Goal: Transaction & Acquisition: Purchase product/service

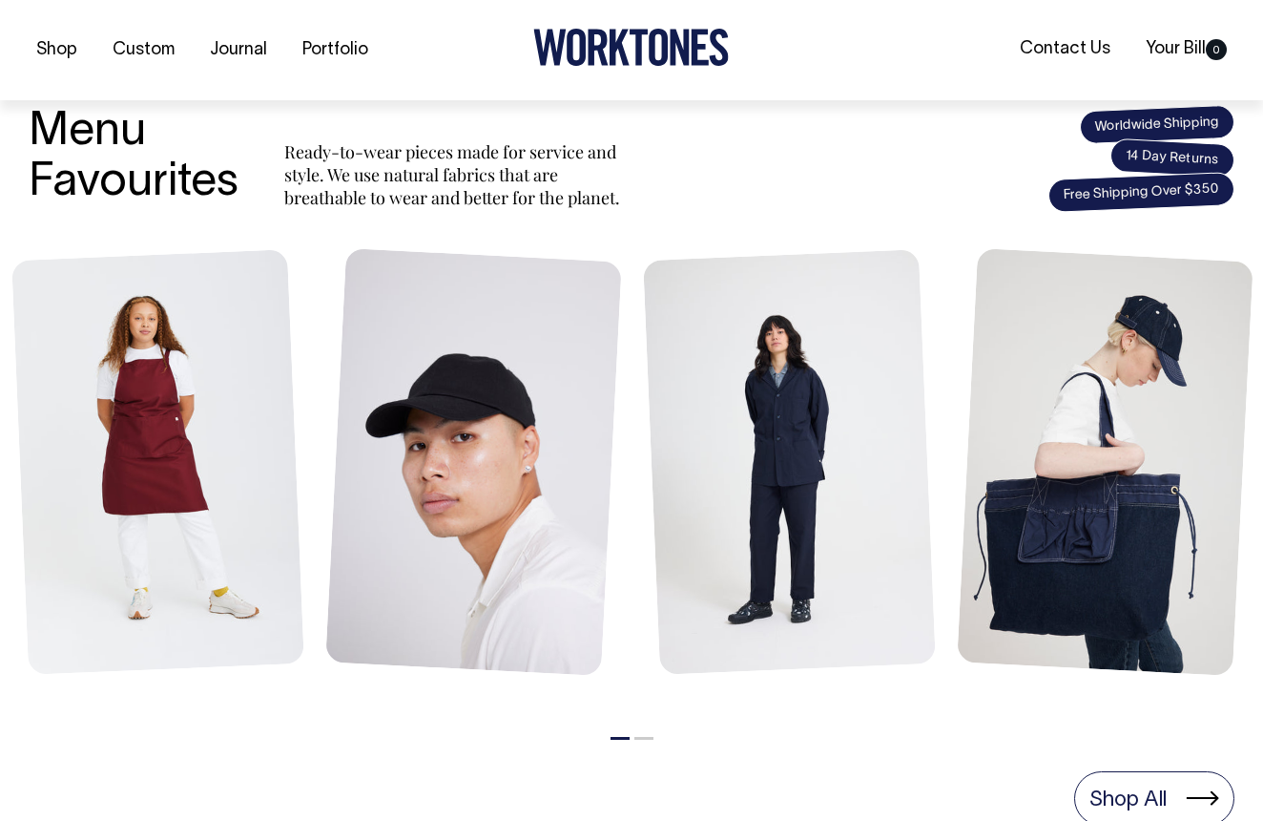
scroll to position [722, 0]
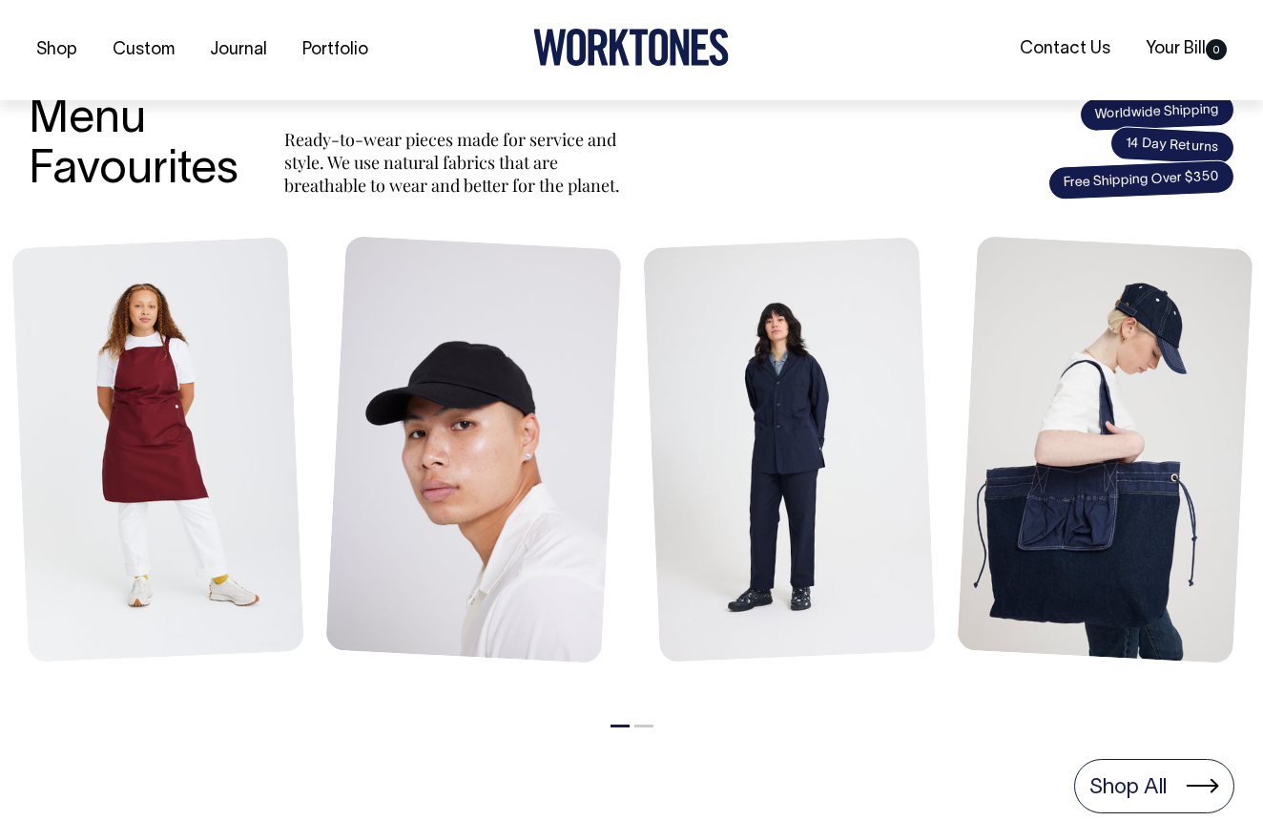
click at [642, 716] on li "2" at bounding box center [643, 720] width 19 height 23
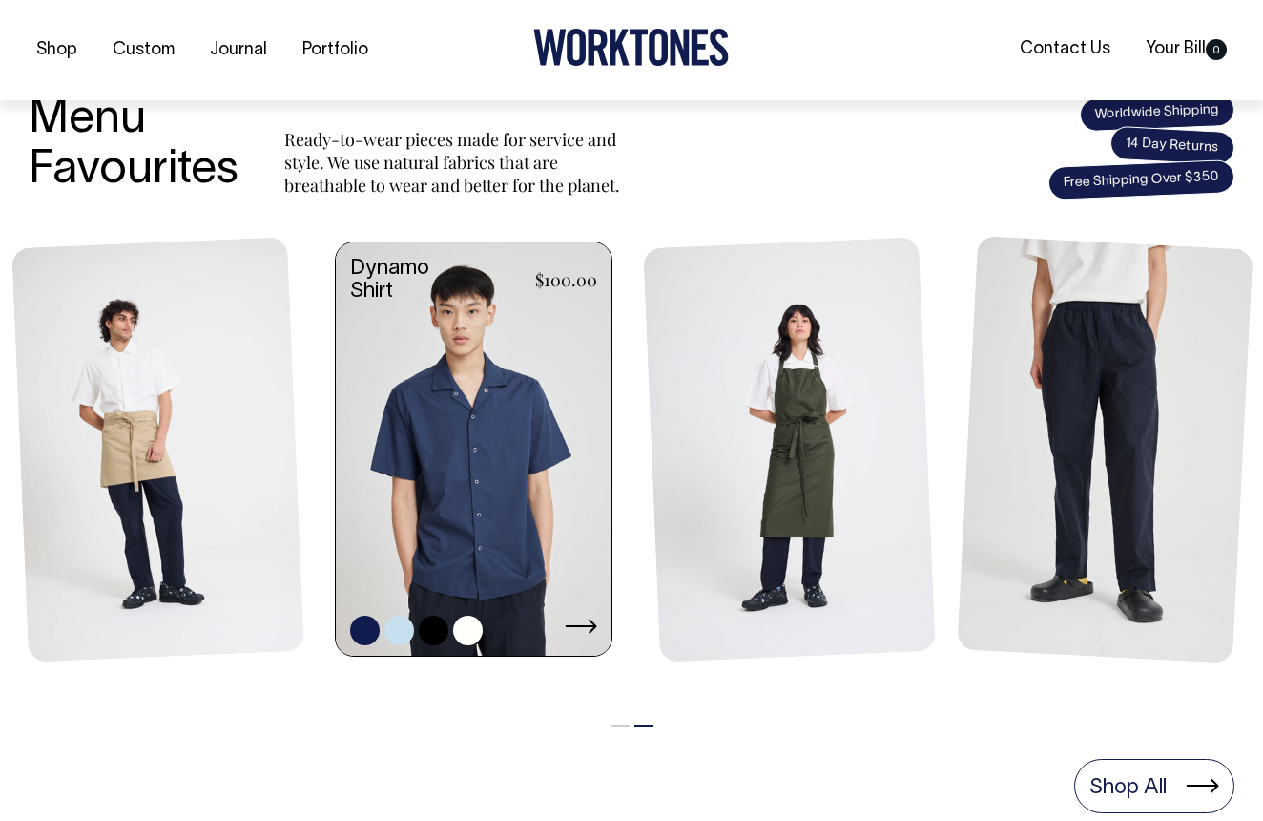
click at [499, 536] on link at bounding box center [474, 451] width 276 height 418
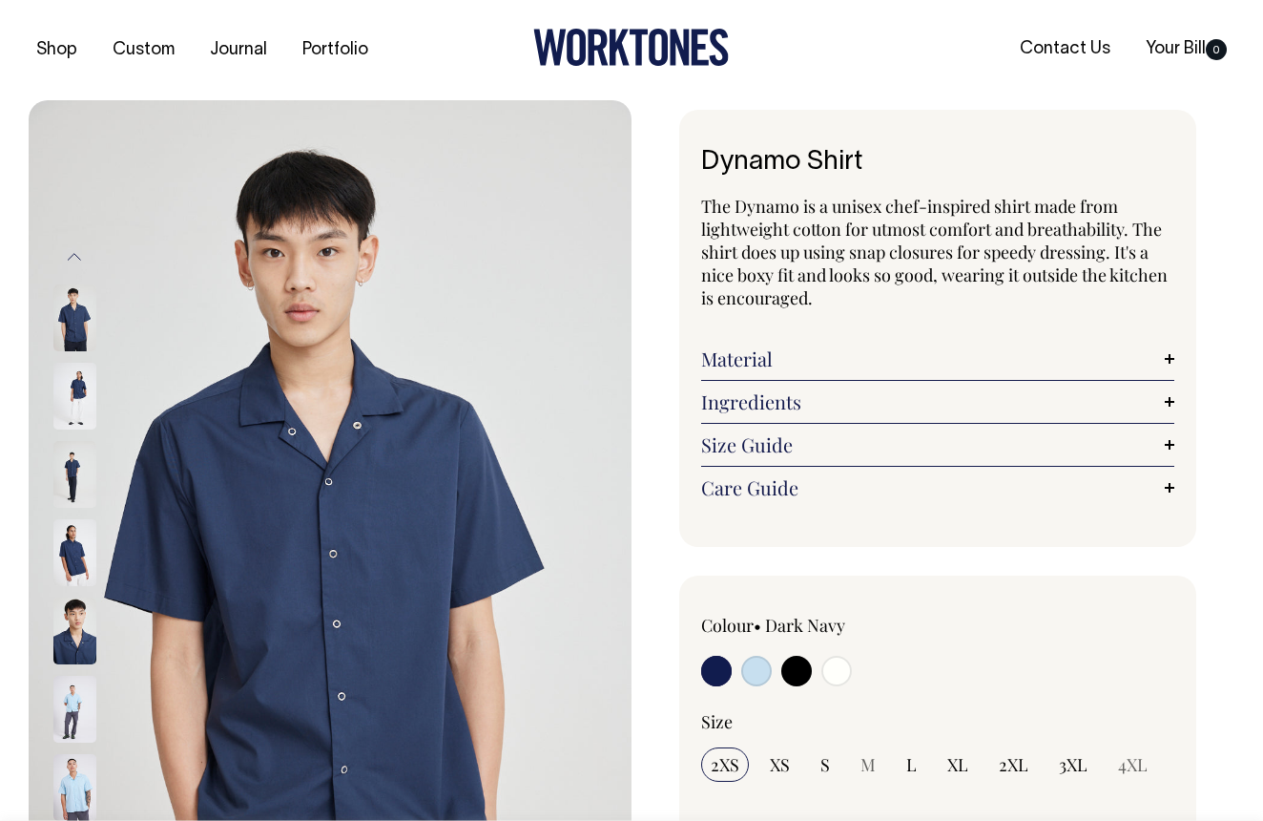
click at [1174, 400] on link "Ingredients" at bounding box center [937, 401] width 473 height 23
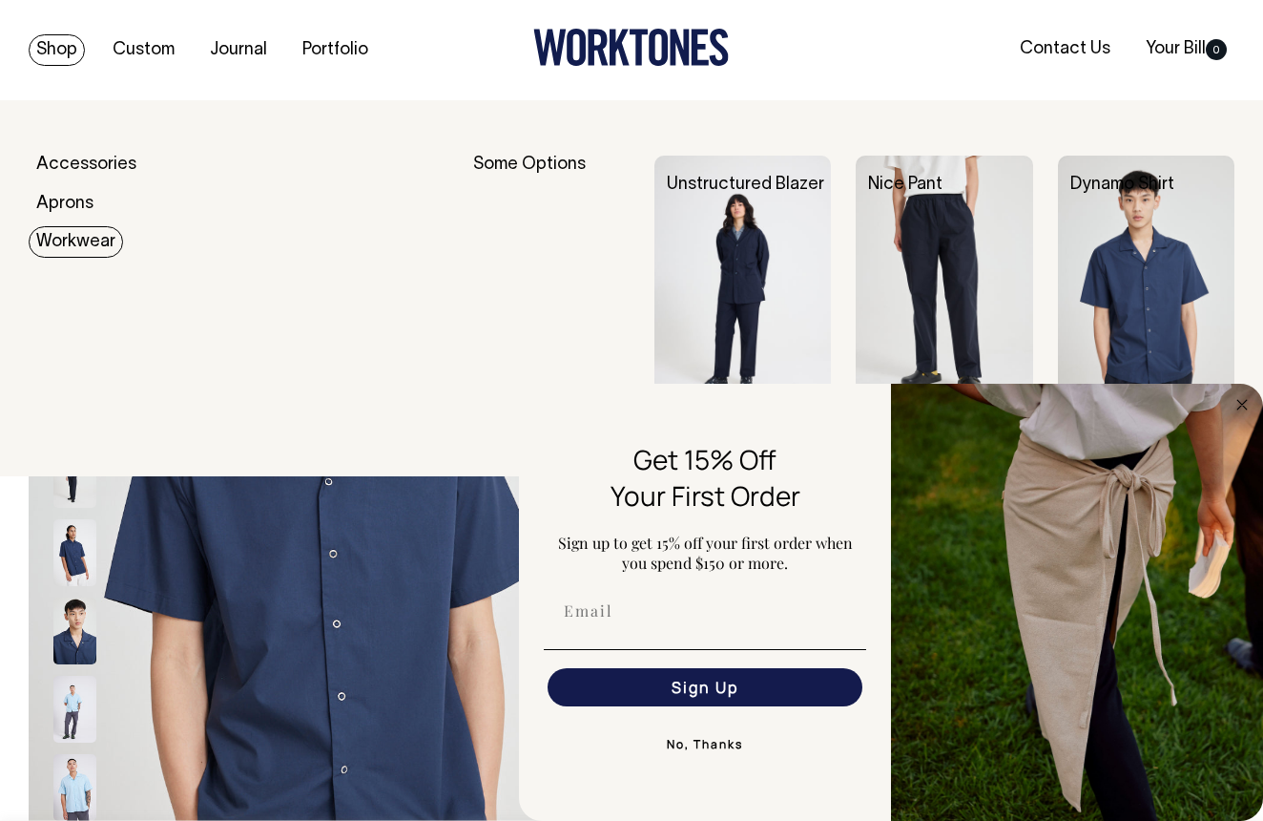
click at [902, 238] on img at bounding box center [944, 288] width 177 height 265
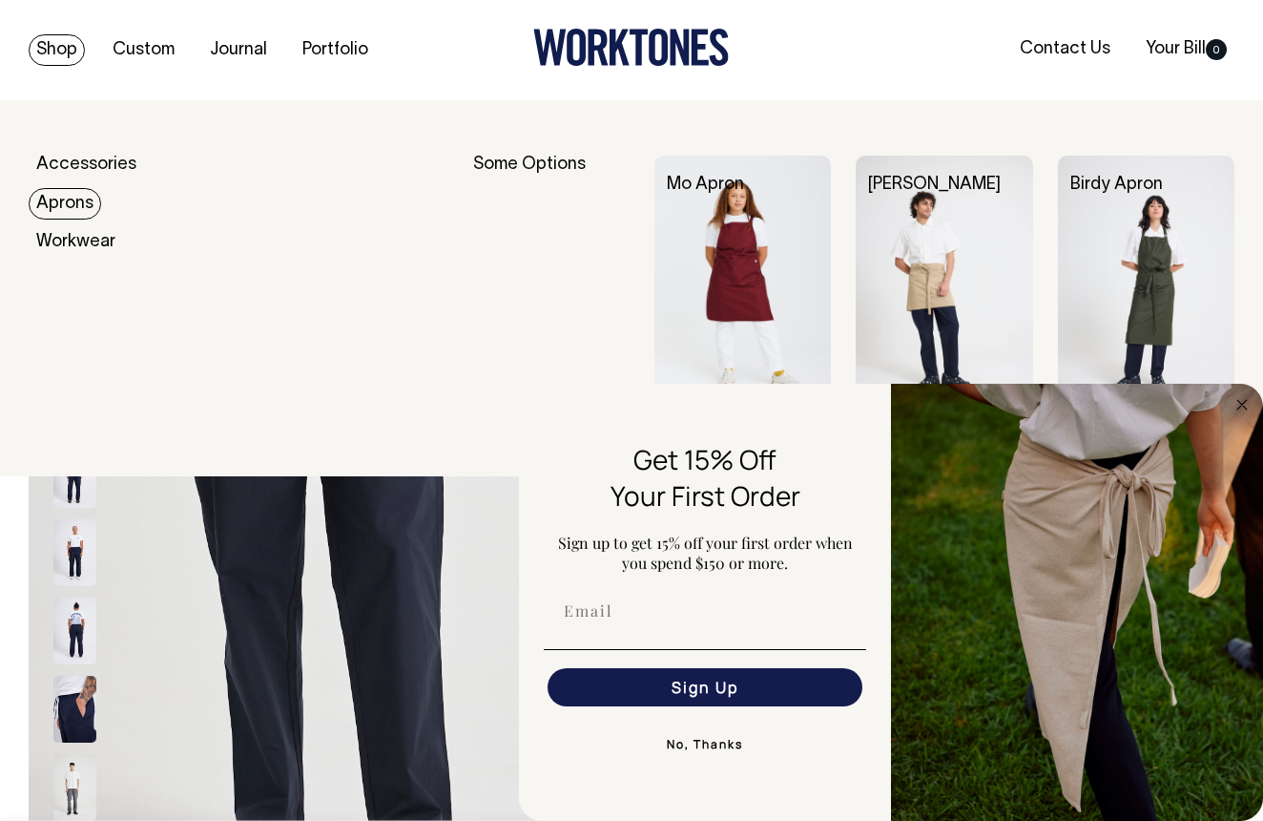
click at [82, 197] on link "Aprons" at bounding box center [65, 203] width 73 height 31
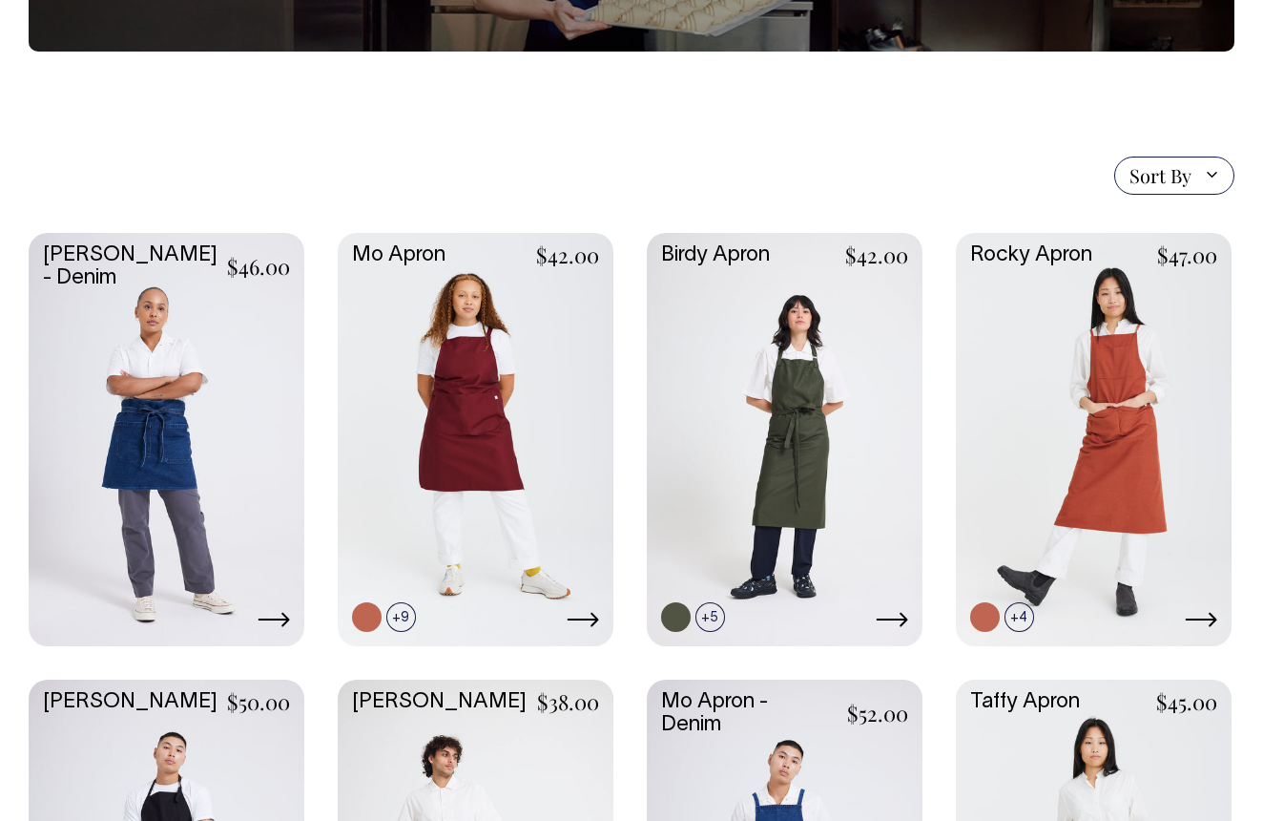
scroll to position [350, 0]
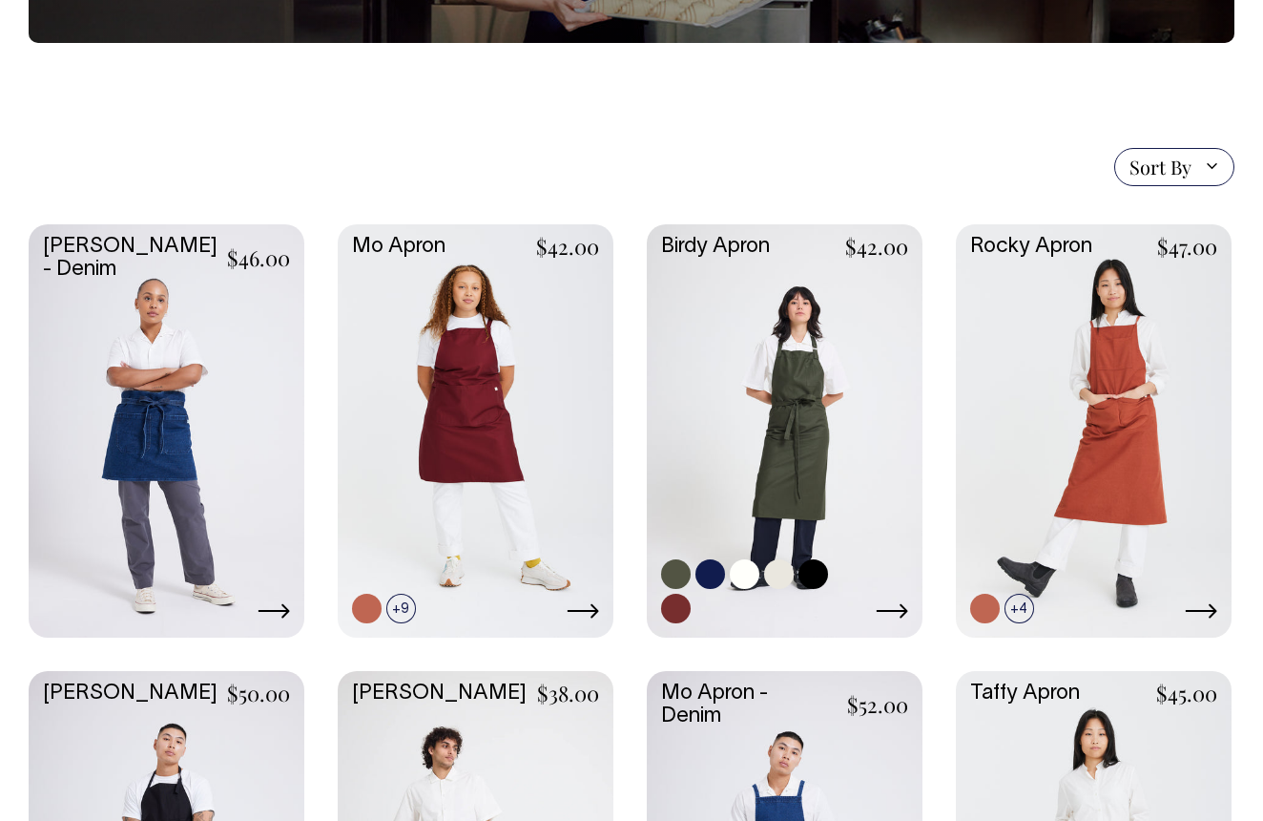
click at [751, 406] on link at bounding box center [785, 429] width 276 height 410
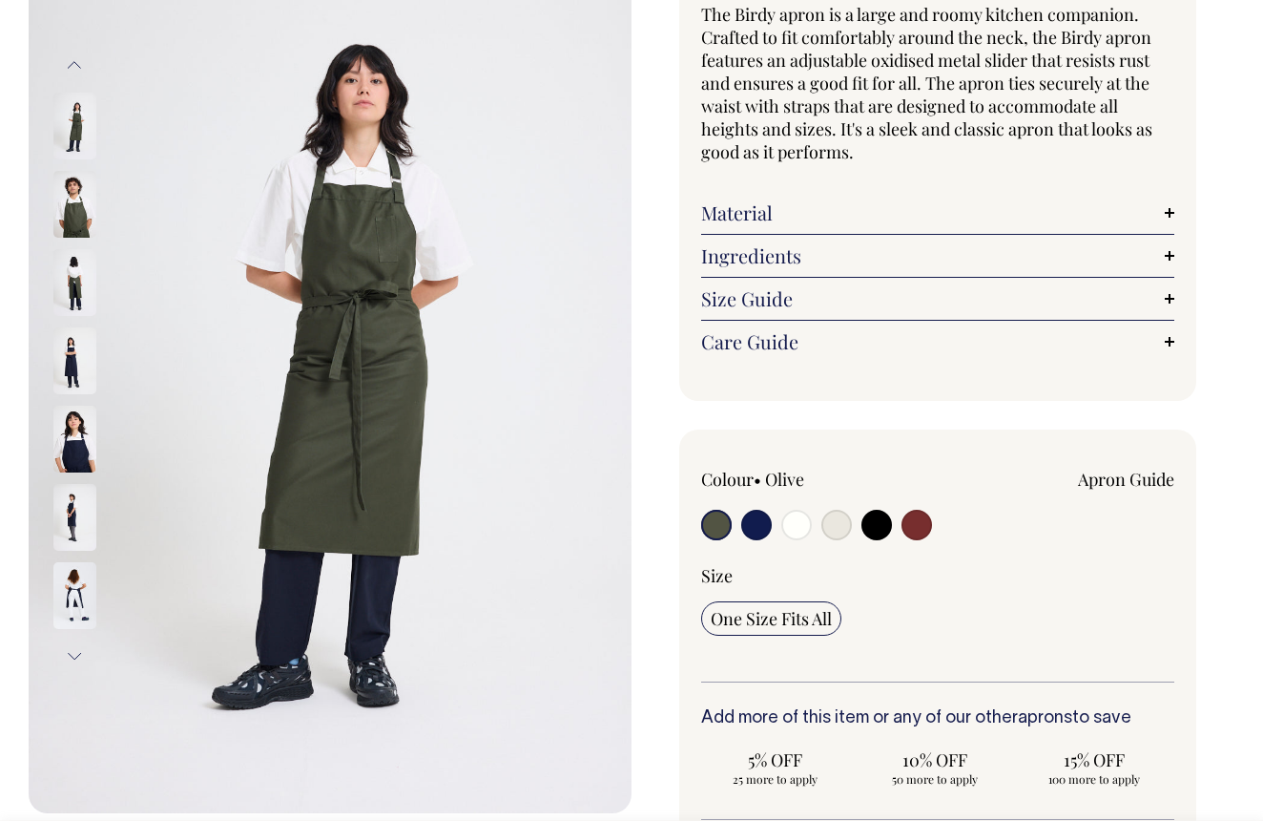
scroll to position [183, 0]
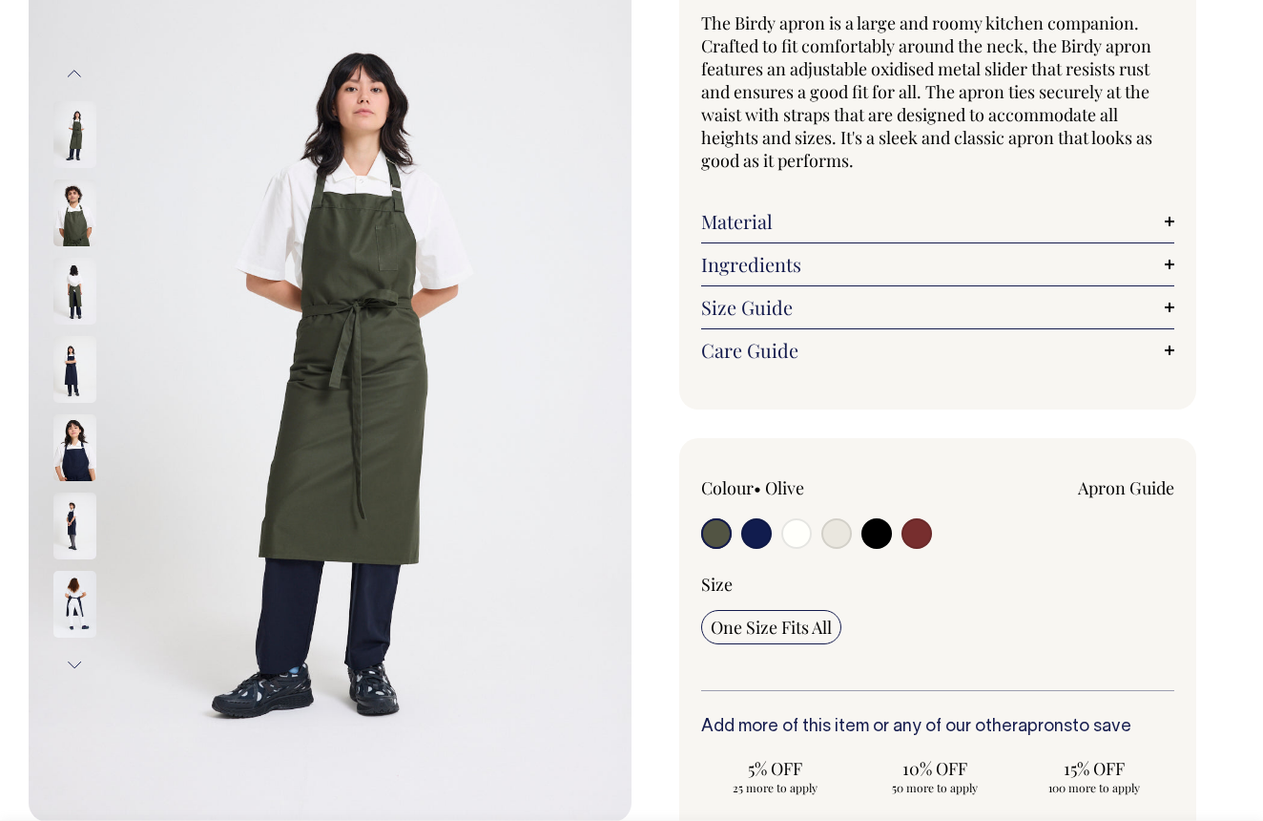
click at [80, 224] on img at bounding box center [74, 212] width 43 height 67
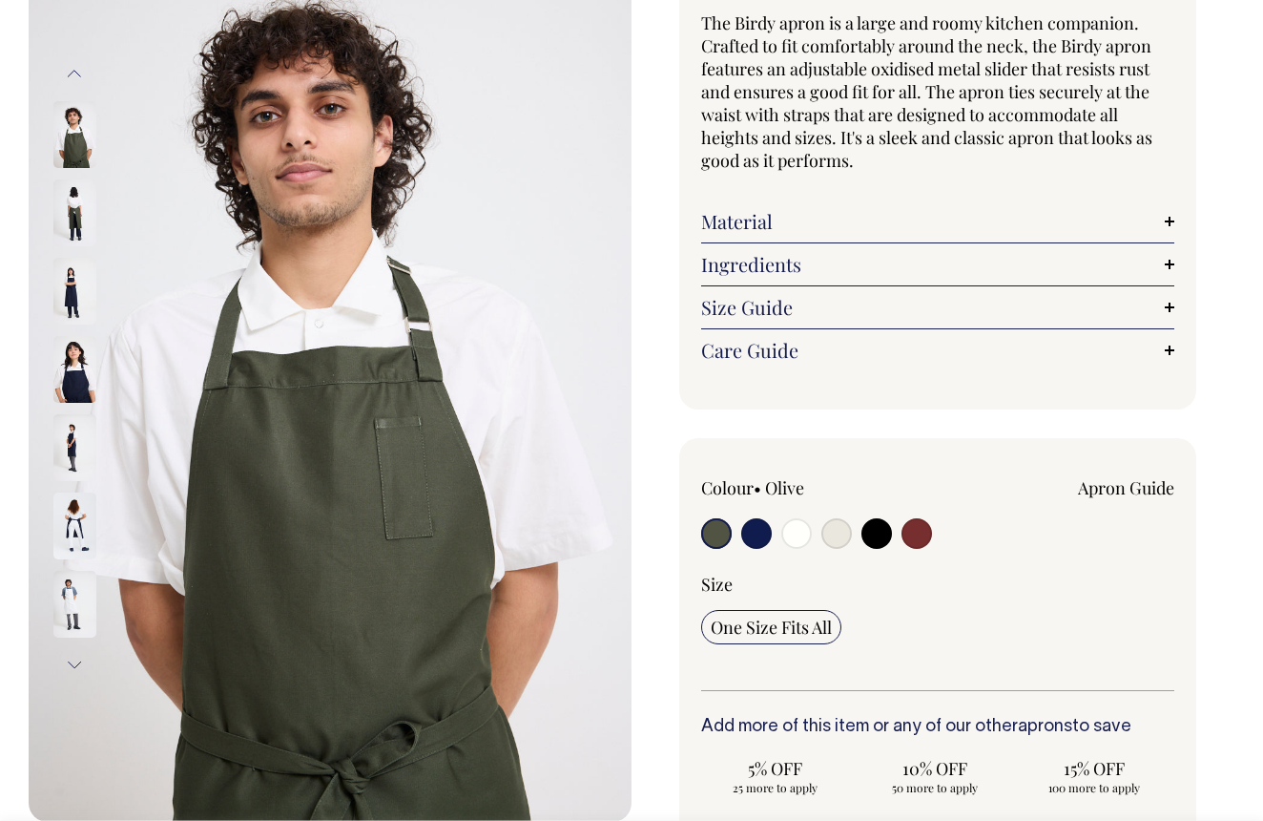
click at [73, 608] on img at bounding box center [74, 604] width 43 height 67
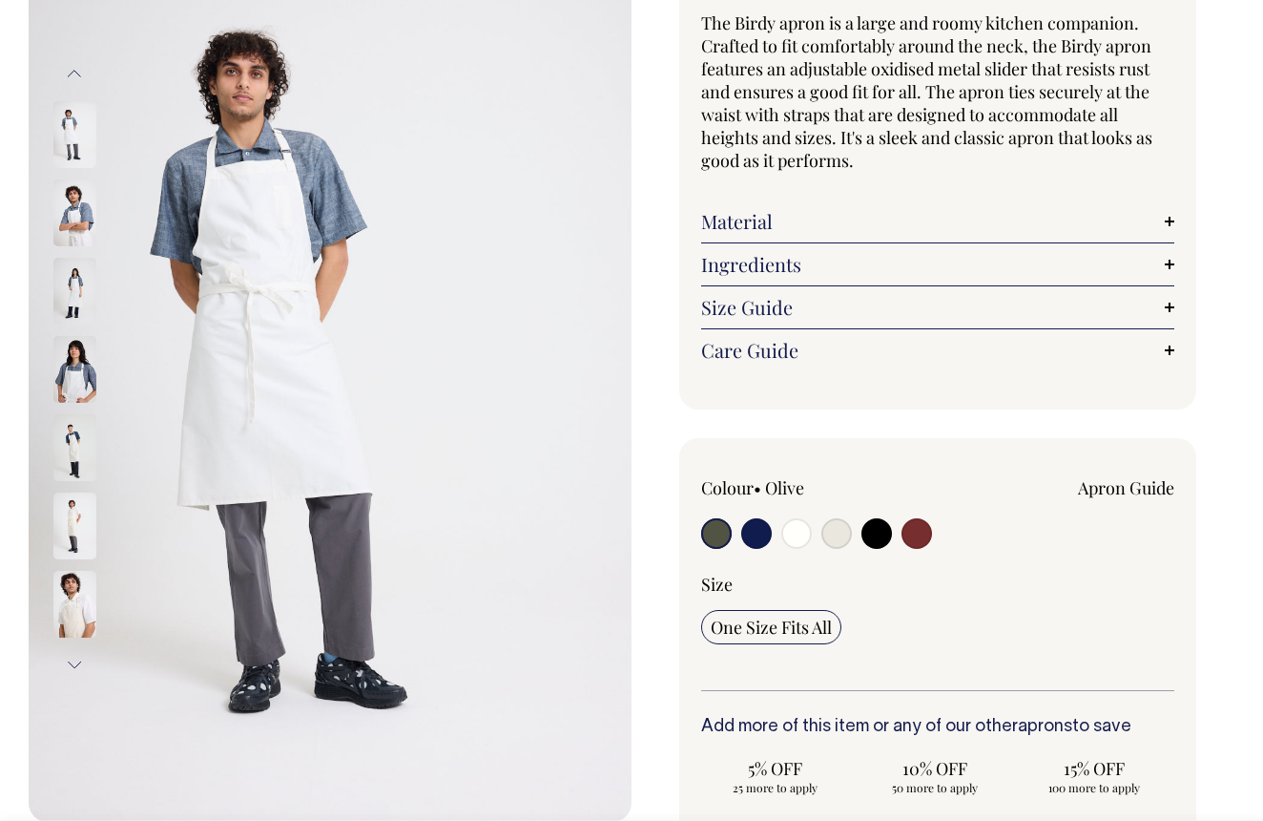
click at [80, 619] on img at bounding box center [74, 604] width 43 height 67
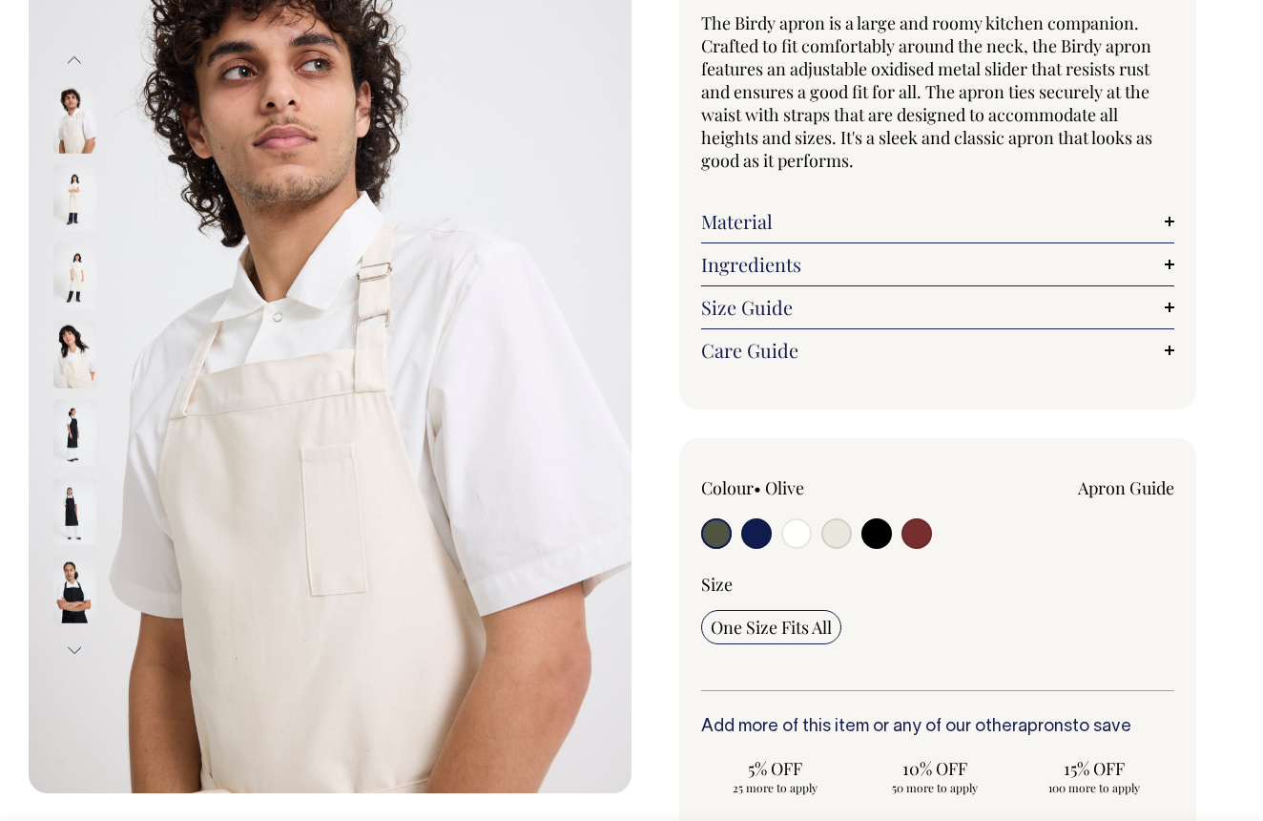
click at [74, 650] on button "Next" at bounding box center [74, 650] width 29 height 43
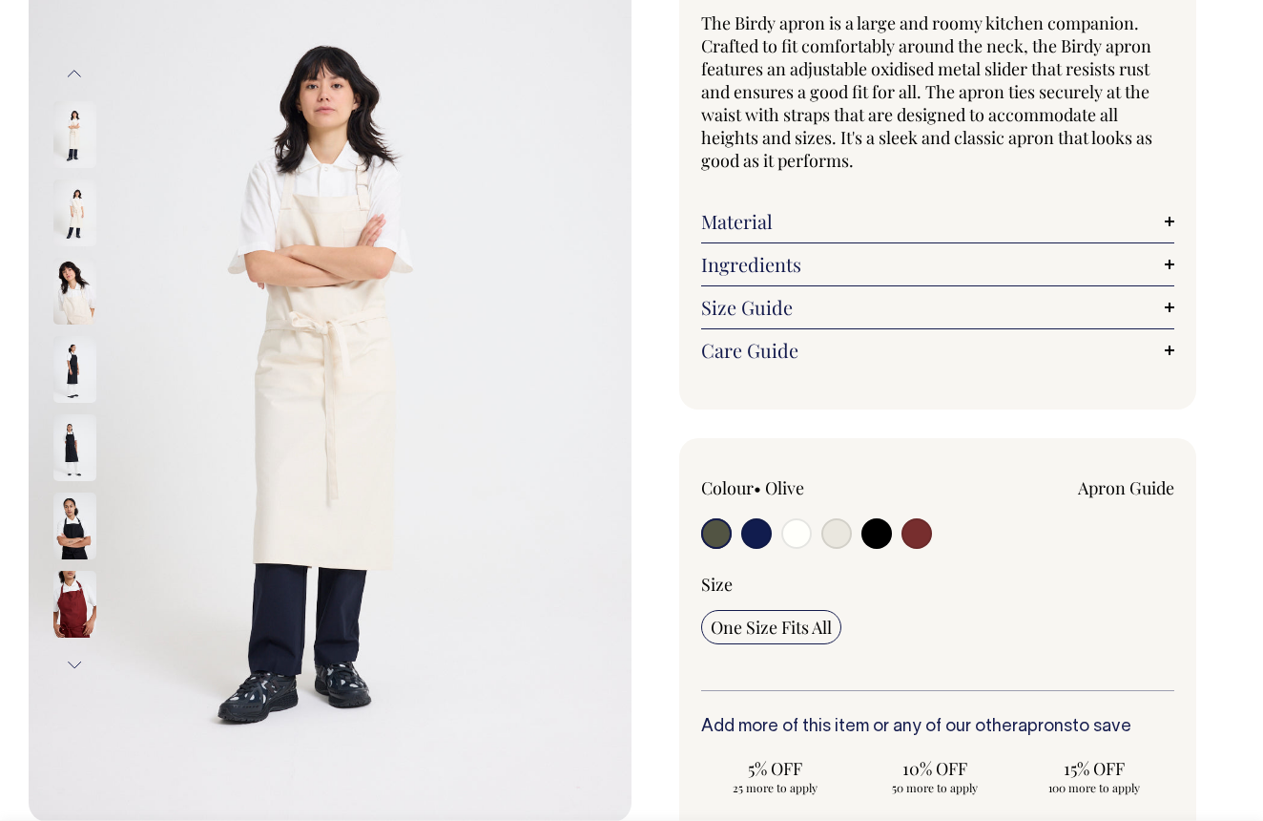
click at [73, 617] on img at bounding box center [74, 604] width 43 height 67
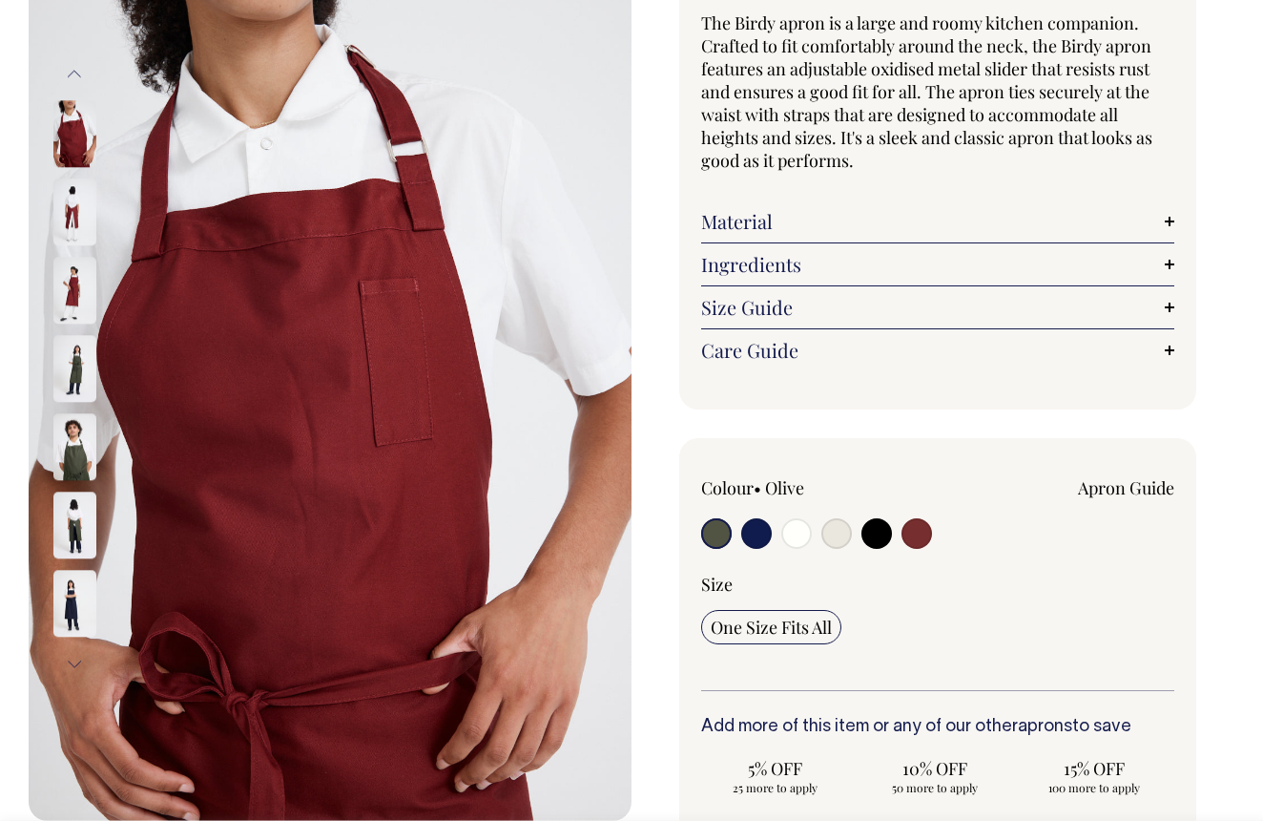
click at [71, 610] on img at bounding box center [74, 604] width 43 height 67
